Goal: Task Accomplishment & Management: Use online tool/utility

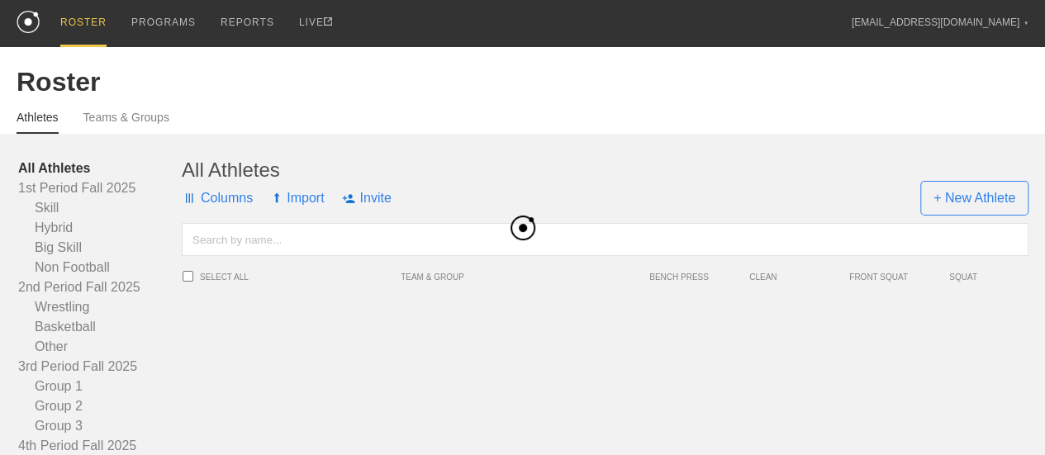
click at [179, 21] on div "PROGRAMS" at bounding box center [163, 22] width 64 height 45
click at [164, 23] on div "PROGRAMS" at bounding box center [163, 22] width 64 height 45
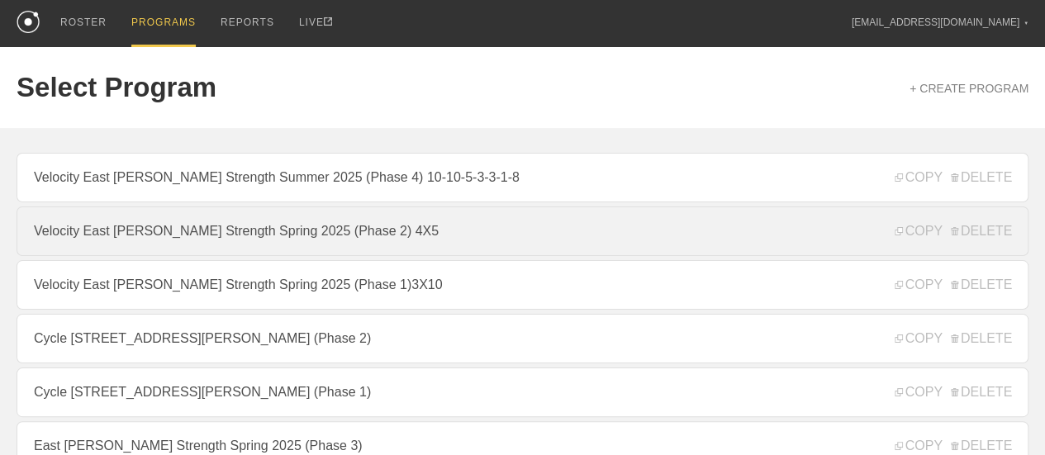
click at [417, 239] on link "Velocity East [PERSON_NAME] Strength Spring 2025 (Phase 2) 4X5" at bounding box center [523, 232] width 1012 height 50
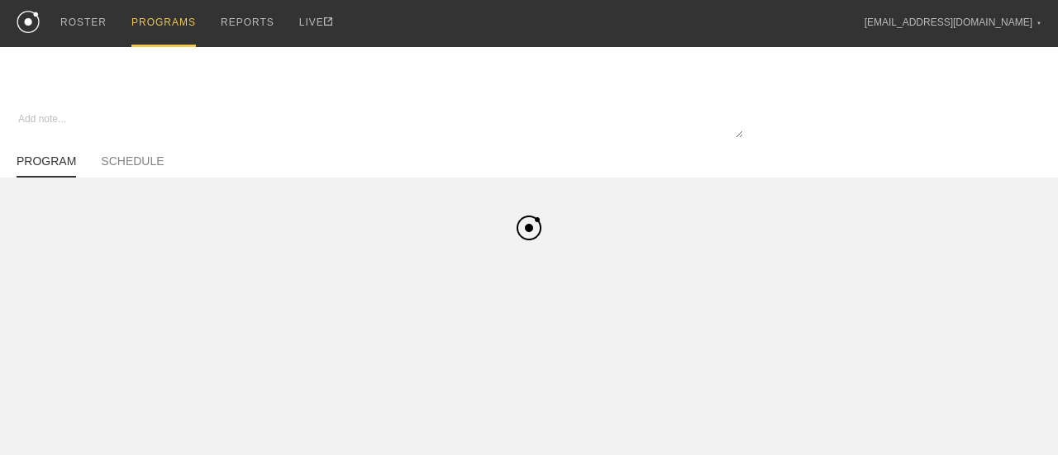
type textarea "x"
type input "Velocity East [PERSON_NAME] Strength Spring 2025 (Phase 2) 4X5"
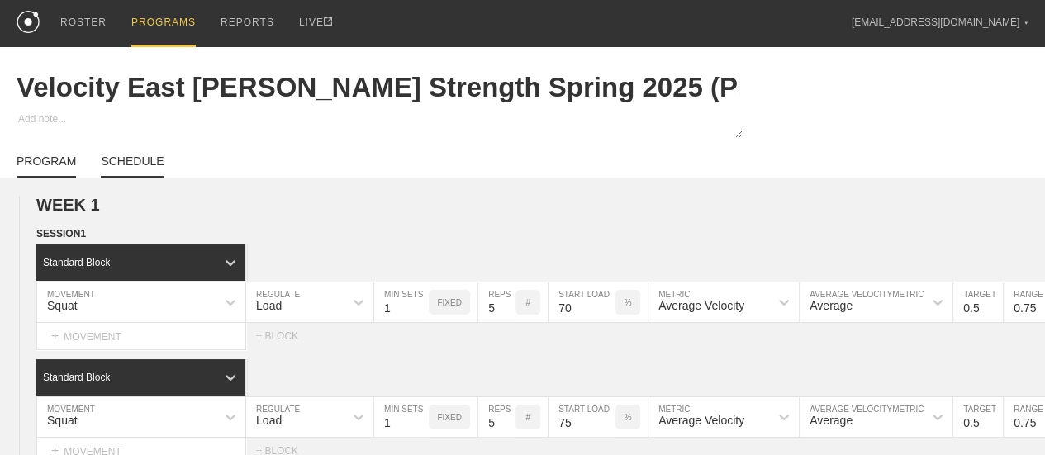
click at [154, 174] on link "SCHEDULE" at bounding box center [132, 166] width 63 height 23
type textarea "x"
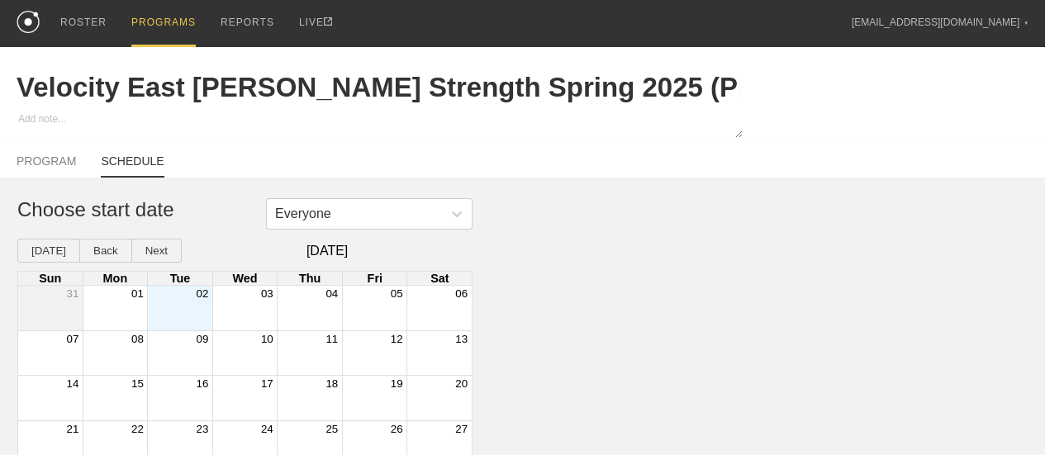
click at [188, 251] on div "[DATE] Back Next [DATE]" at bounding box center [244, 251] width 455 height 24
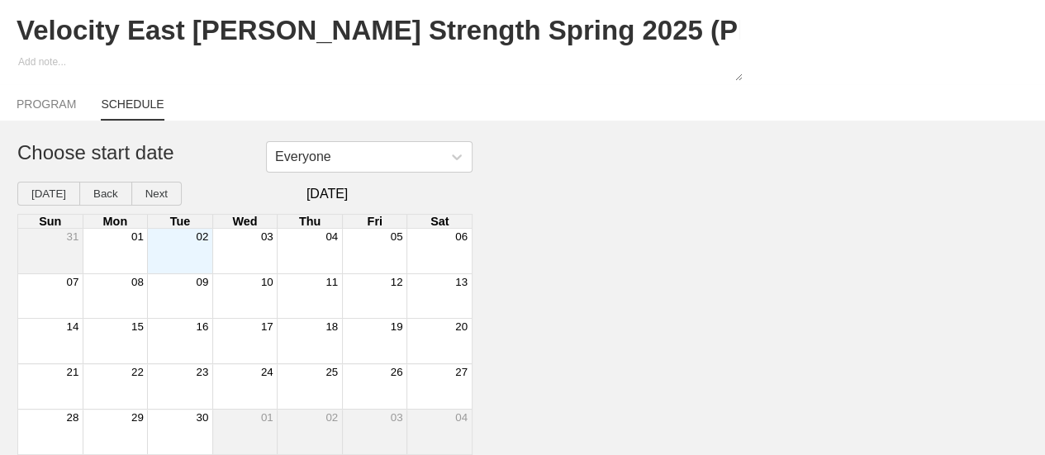
click at [191, 246] on div "Month View" at bounding box center [179, 251] width 65 height 45
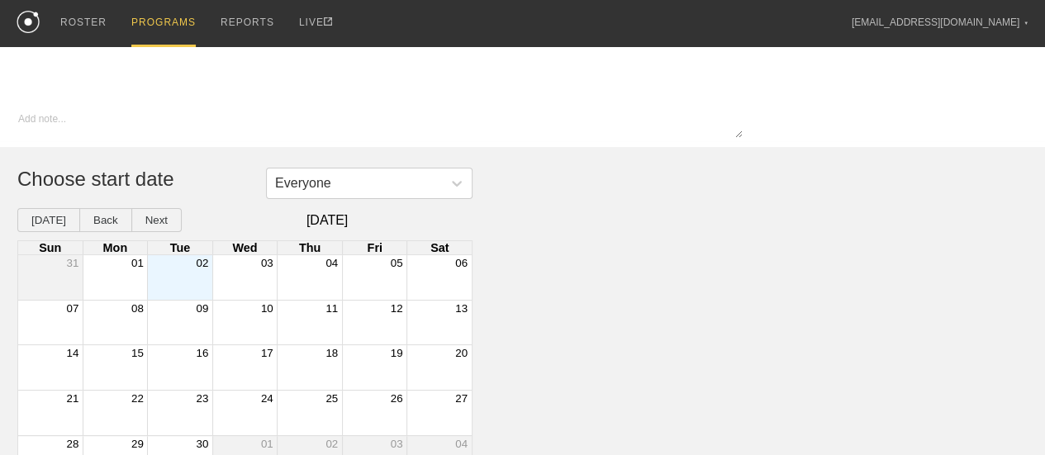
scroll to position [31, 0]
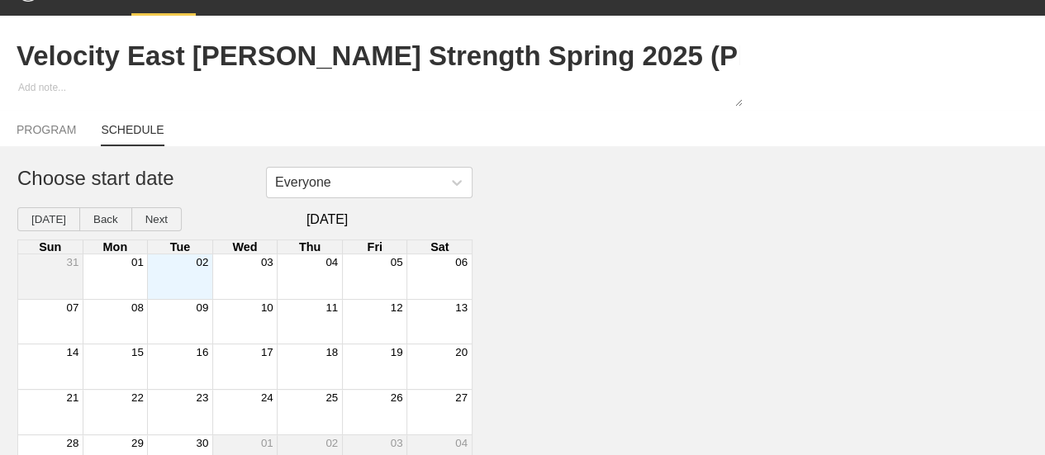
type textarea "x"
type input "Velocity East [PERSON_NAME] Strength Spring 2025 (Phase 2) 4X5"
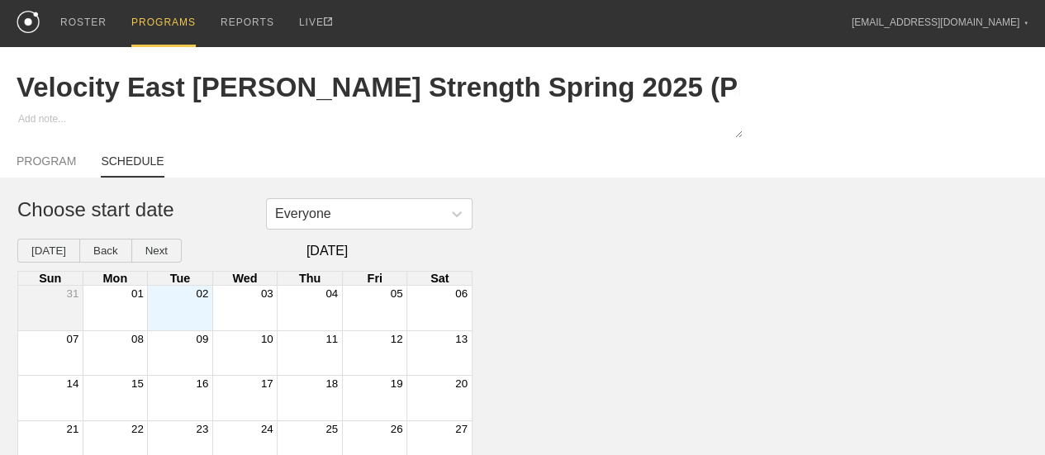
click at [173, 322] on div "Month View" at bounding box center [179, 308] width 65 height 45
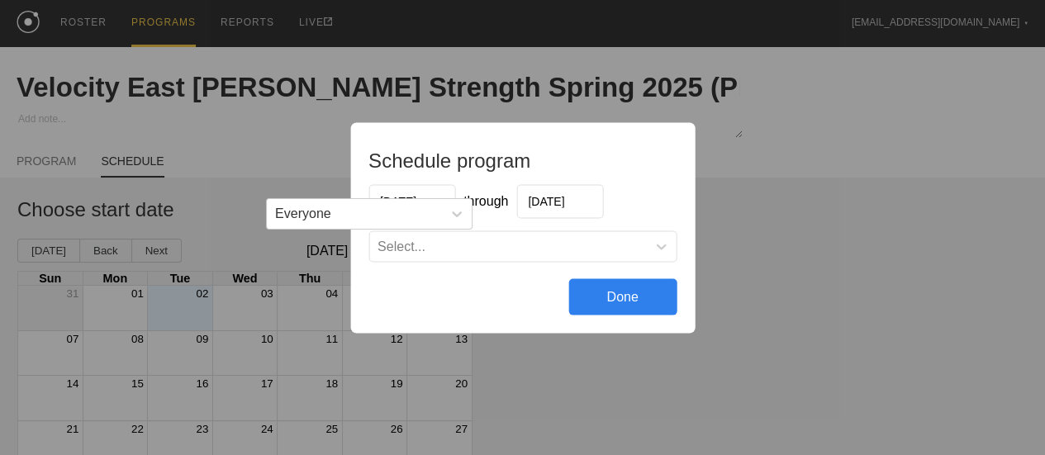
click at [567, 204] on input "09/09/2025" at bounding box center [560, 201] width 87 height 34
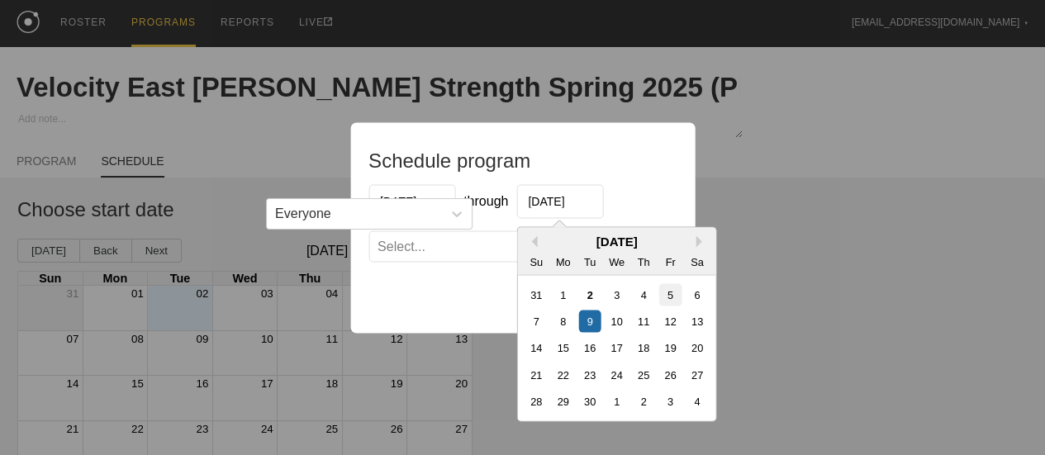
click at [671, 298] on div "5" at bounding box center [670, 294] width 22 height 22
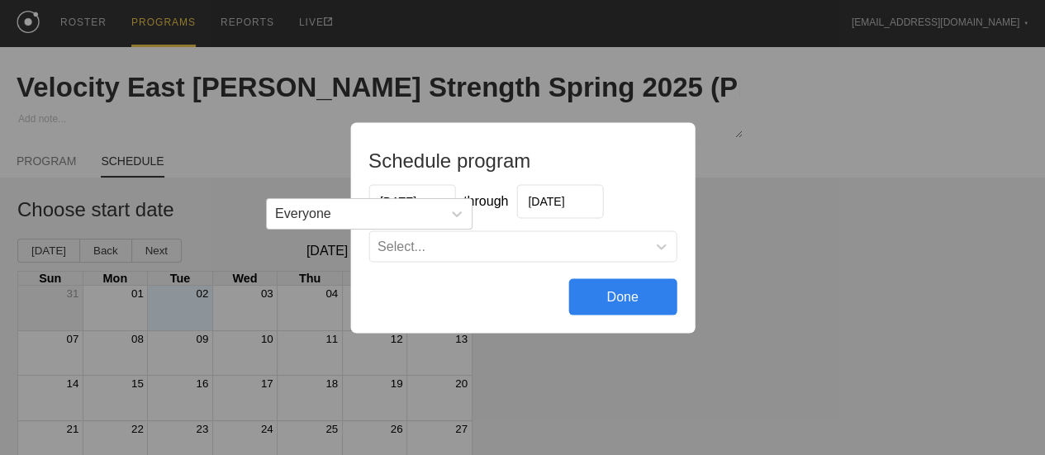
type input "09/05/2025"
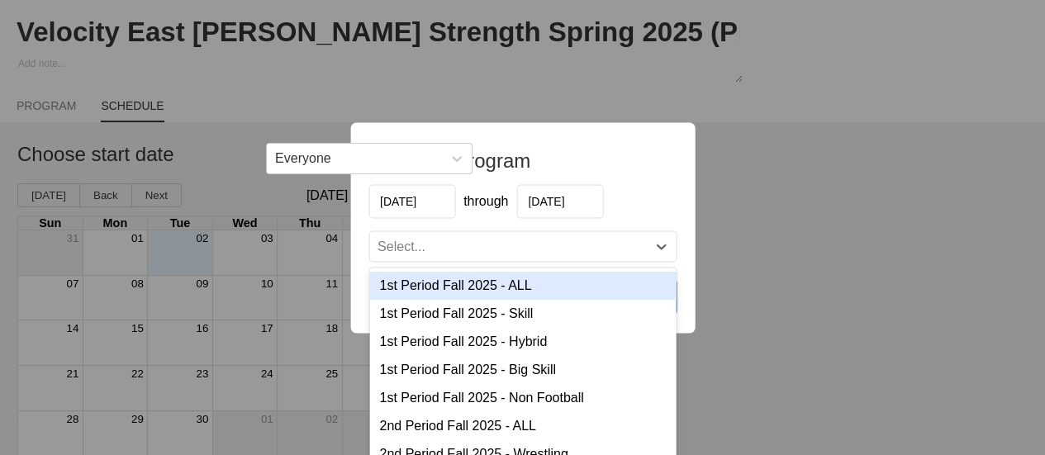
click at [534, 246] on div "Select..." at bounding box center [507, 246] width 277 height 17
click at [537, 293] on div "1st Period Fall 2025 - ALL" at bounding box center [522, 285] width 307 height 28
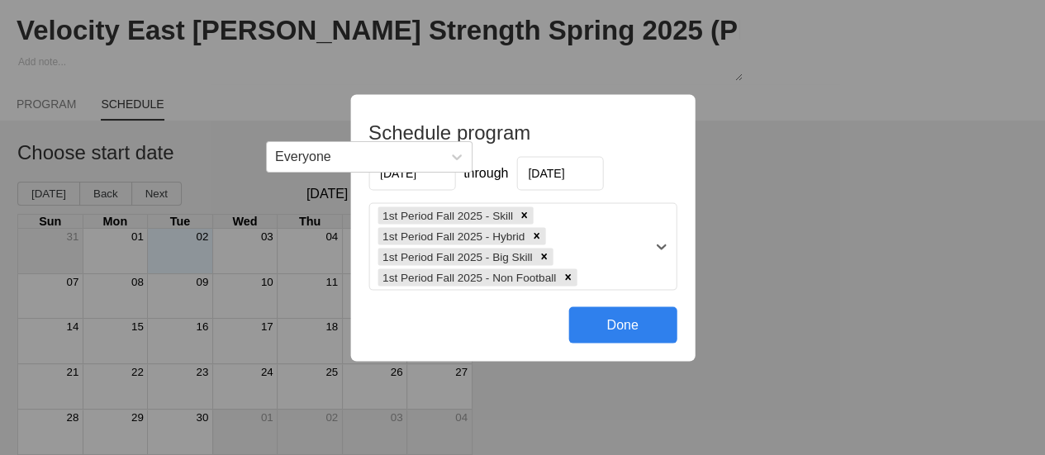
scroll to position [69, 0]
click at [618, 274] on div "1st Period Fall 2025 - Skill 1st Period Fall 2025 - Hybrid 1st Period Fall 2025…" at bounding box center [507, 246] width 277 height 86
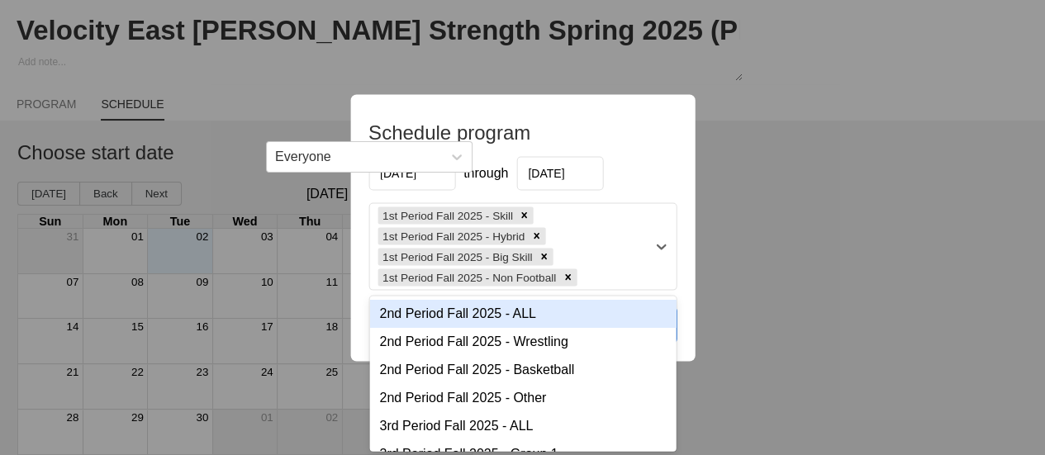
click at [552, 317] on div "2nd Period Fall 2025 - ALL" at bounding box center [522, 313] width 307 height 28
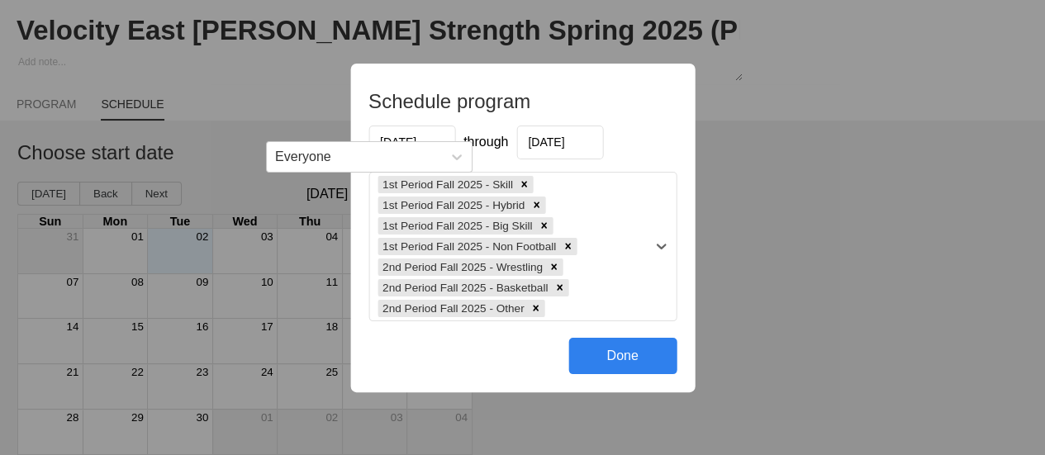
click at [606, 302] on div "1st Period Fall 2025 - Skill 1st Period Fall 2025 - Hybrid 1st Period Fall 2025…" at bounding box center [507, 247] width 277 height 148
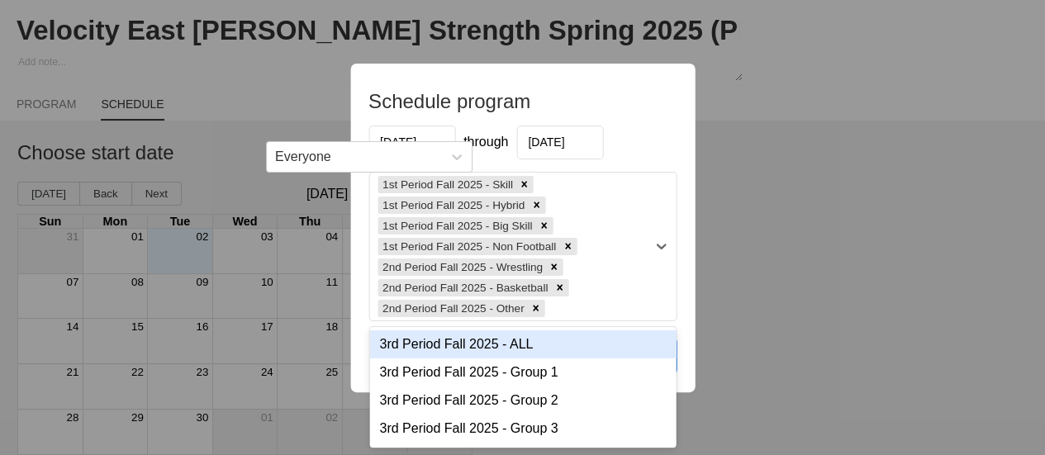
click at [564, 353] on div "3rd Period Fall 2025 - ALL" at bounding box center [522, 345] width 307 height 28
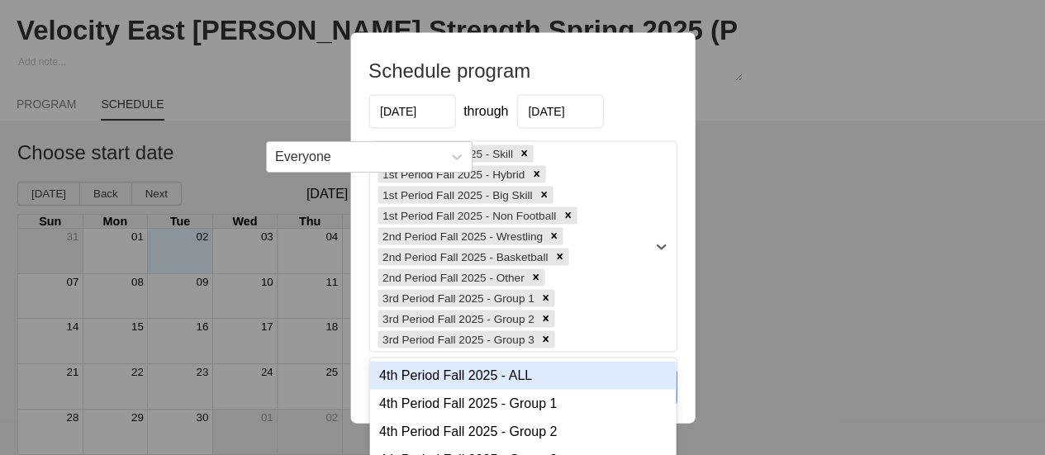
click at [593, 312] on div "1st Period Fall 2025 - Skill 1st Period Fall 2025 - Hybrid 1st Period Fall 2025…" at bounding box center [507, 246] width 277 height 210
click at [569, 376] on div "4th Period Fall 2025 - ALL" at bounding box center [522, 375] width 307 height 28
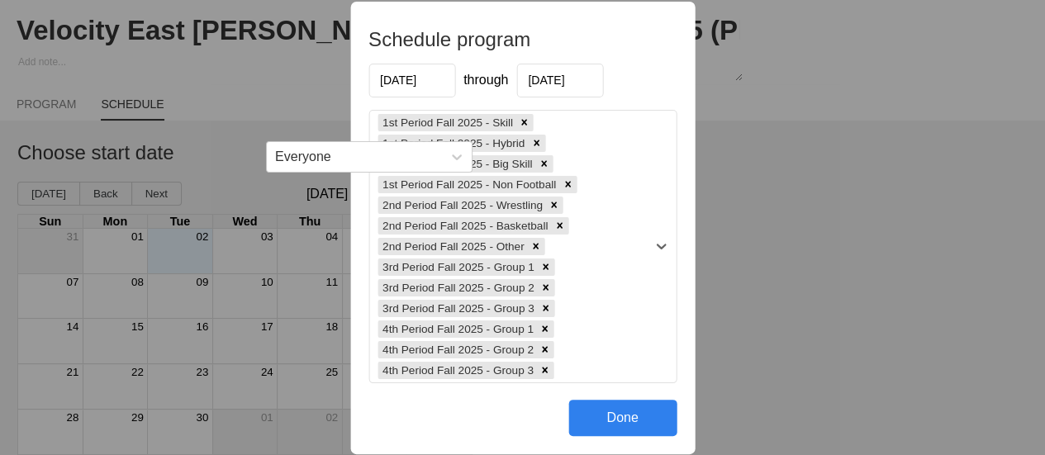
click at [601, 411] on div "Done" at bounding box center [623, 418] width 108 height 36
